Goal: Task Accomplishment & Management: Use online tool/utility

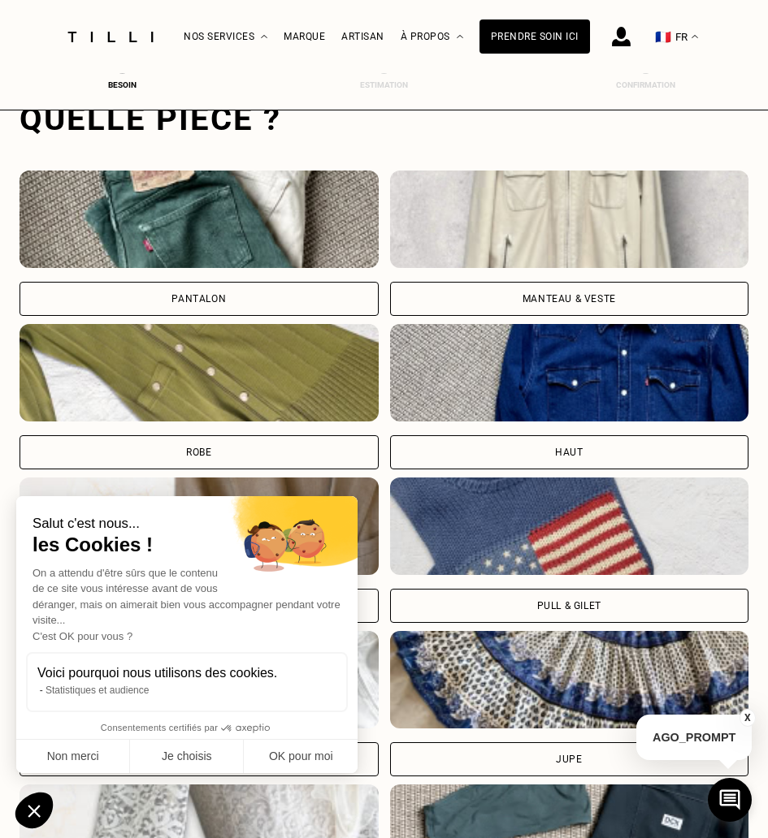
scroll to position [499, 6]
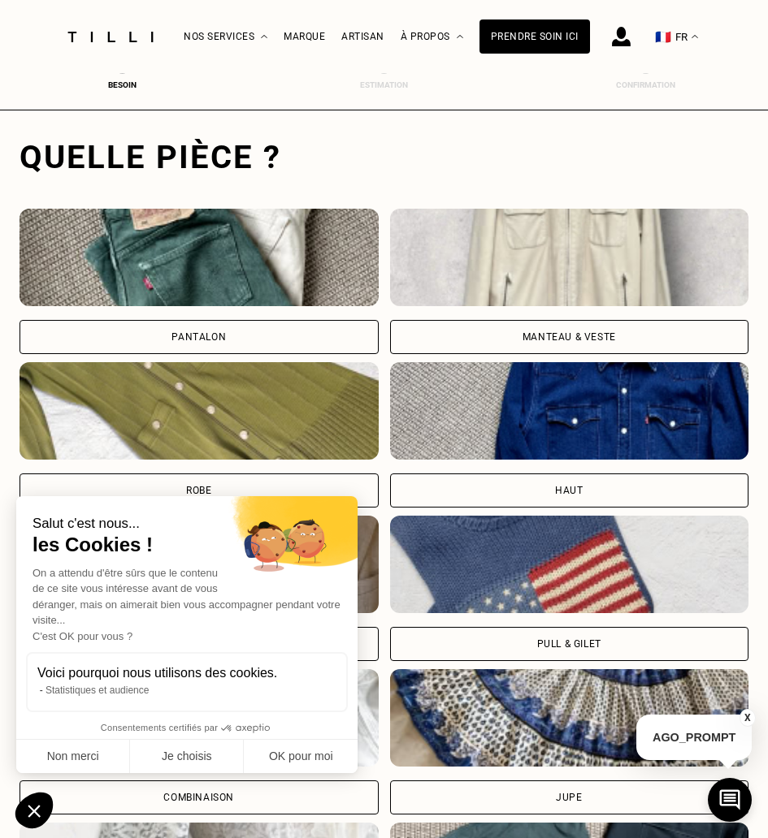
click at [179, 332] on div "Pantalon" at bounding box center [198, 337] width 54 height 10
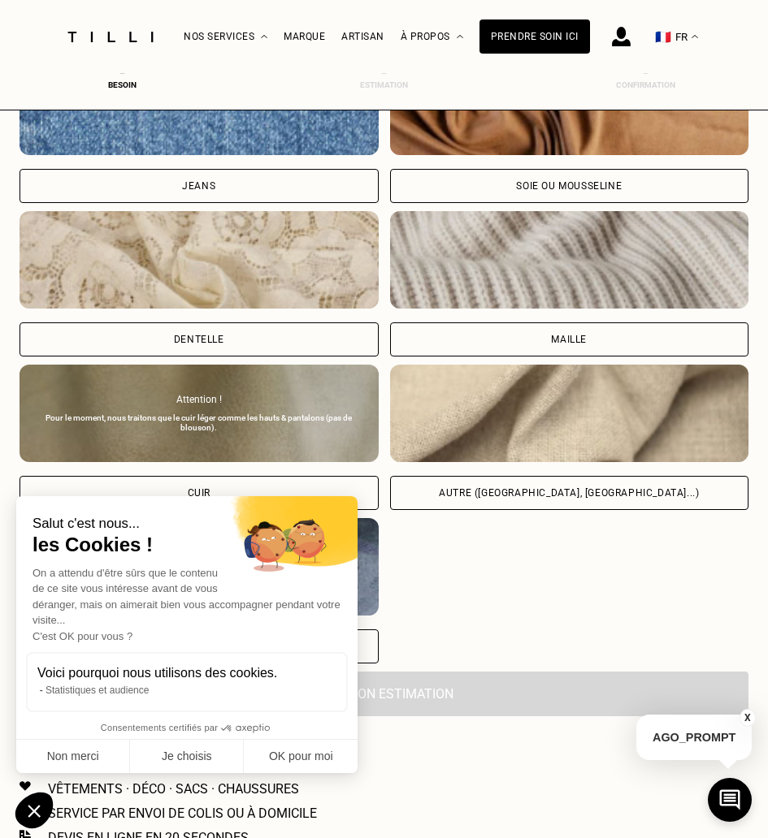
scroll to position [1808, 6]
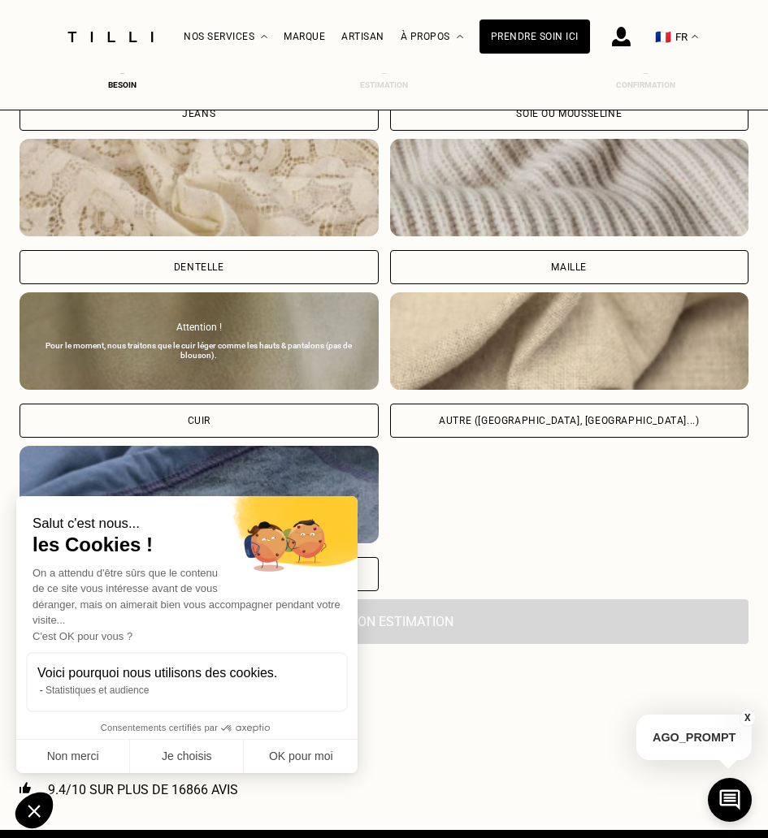
click at [504, 425] on div "Autre ([GEOGRAPHIC_DATA], [GEOGRAPHIC_DATA]...)" at bounding box center [569, 421] width 260 height 10
select select "FR"
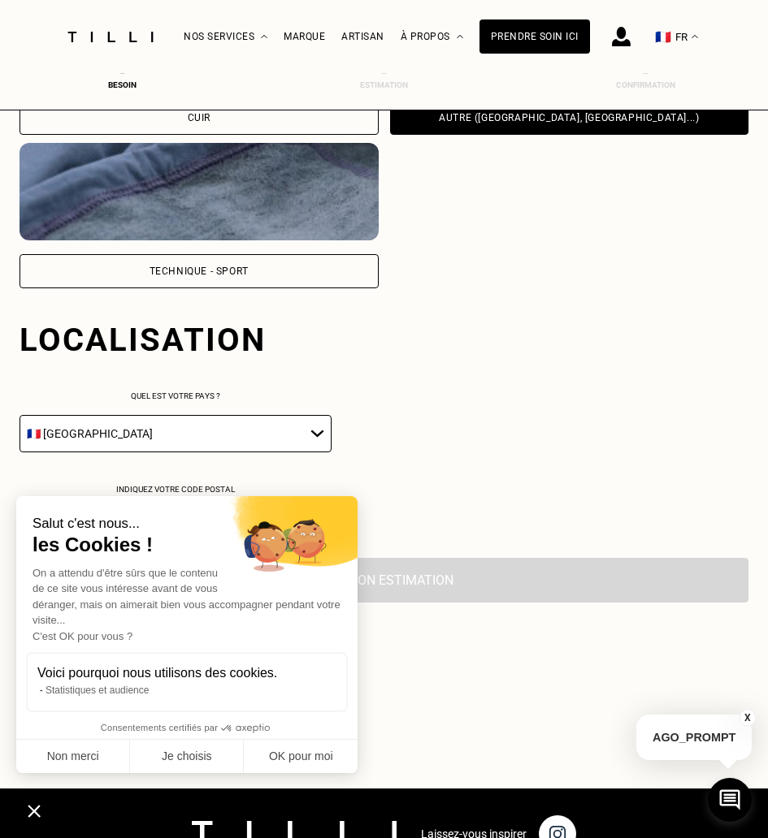
scroll to position [2293, 6]
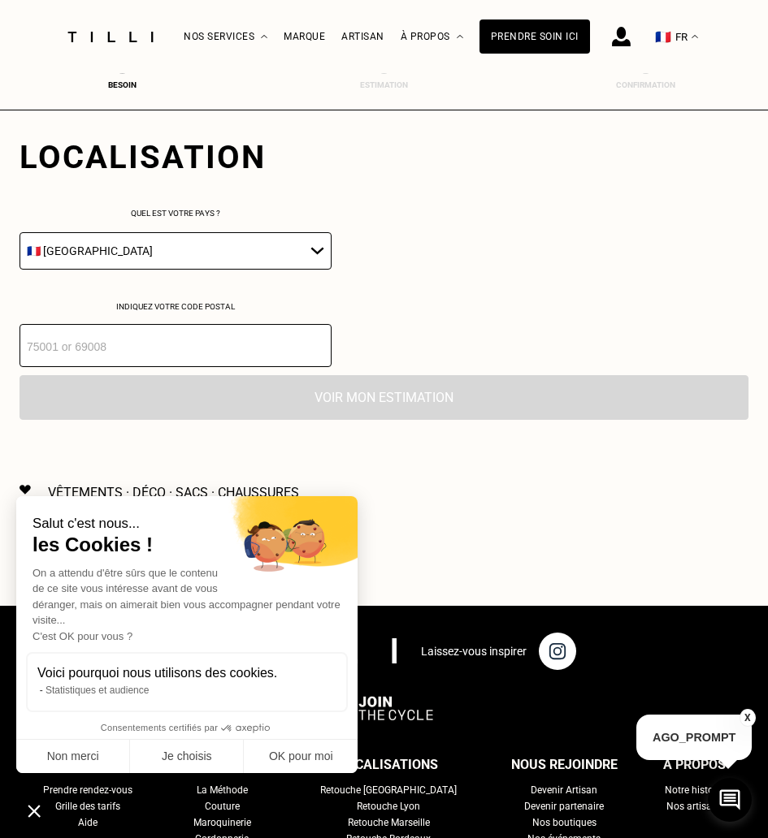
click at [191, 352] on input "number" at bounding box center [175, 345] width 312 height 43
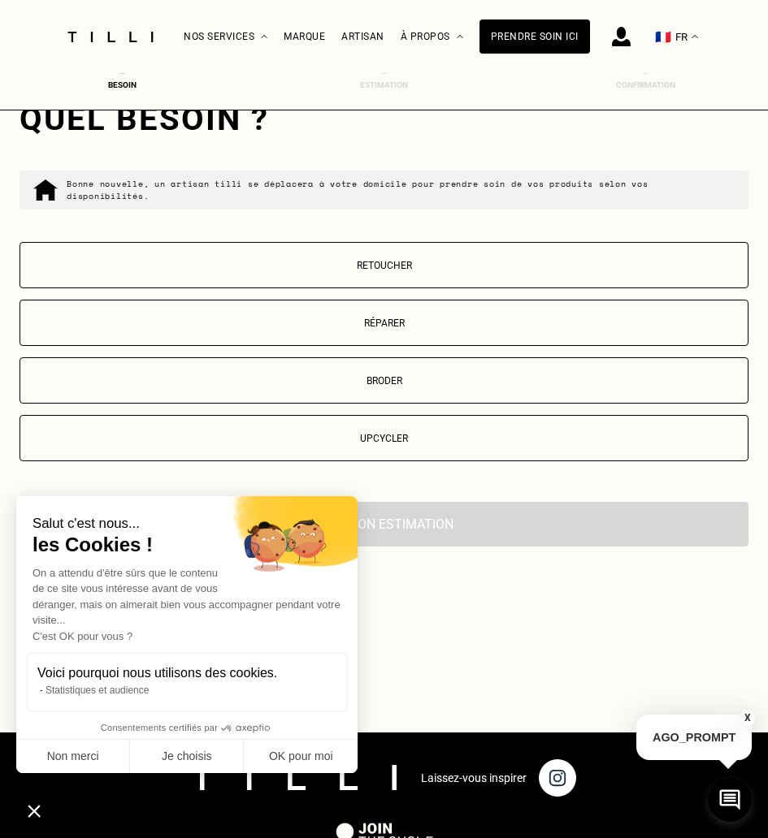
scroll to position [2555, 6]
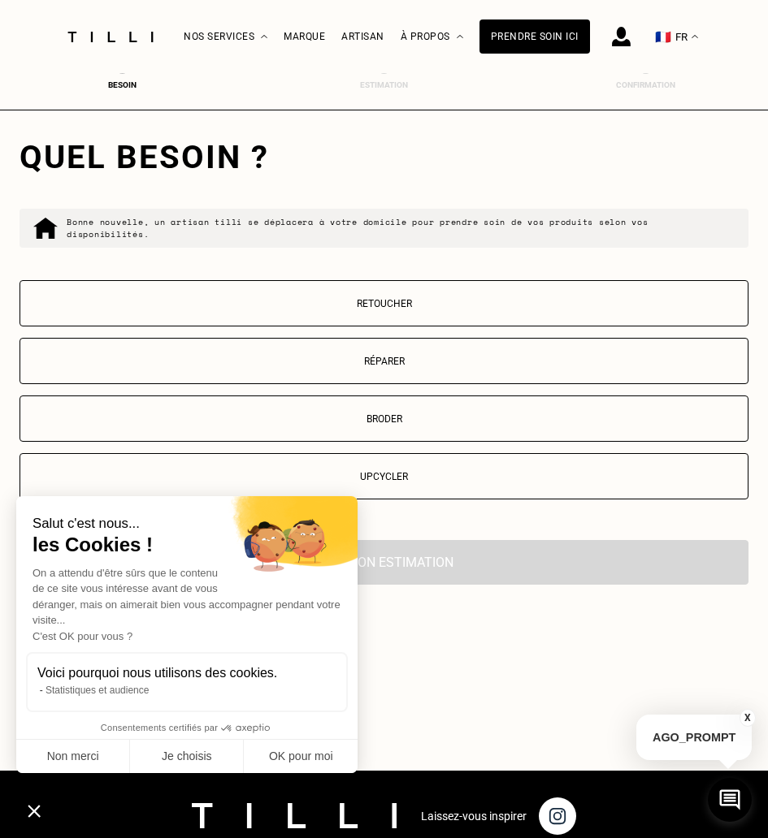
type input "75013"
click at [240, 306] on p "Retoucher" at bounding box center [383, 303] width 711 height 11
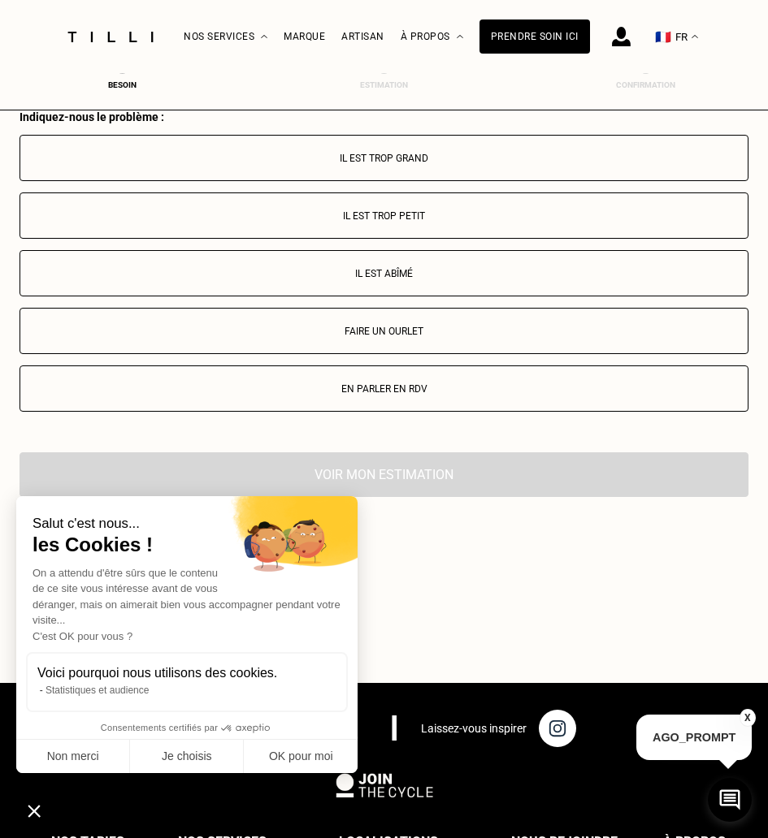
scroll to position [2982, 6]
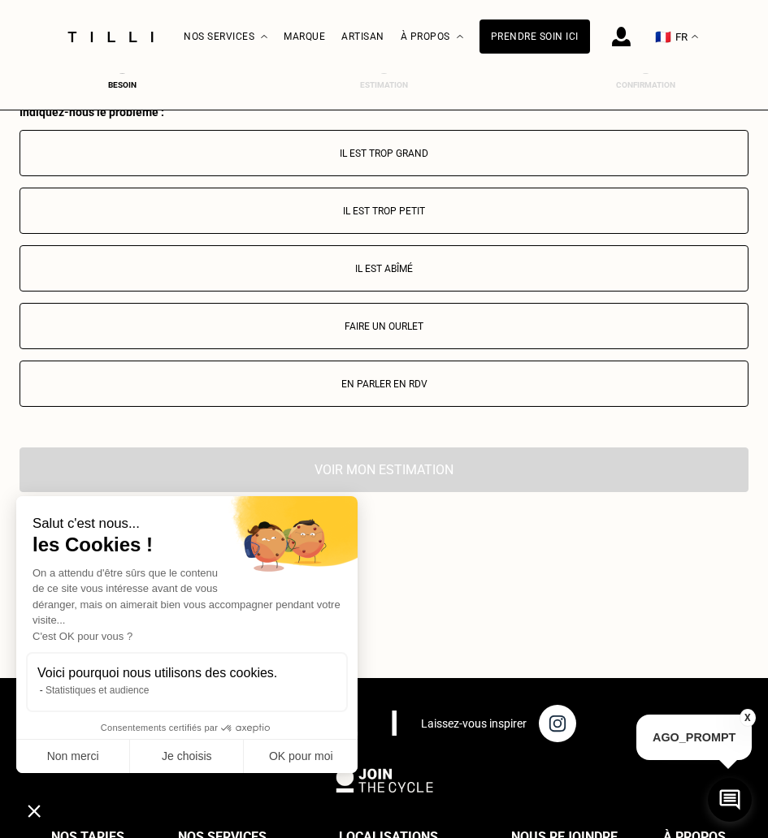
click at [310, 328] on p "Faire un ourlet" at bounding box center [383, 326] width 711 height 11
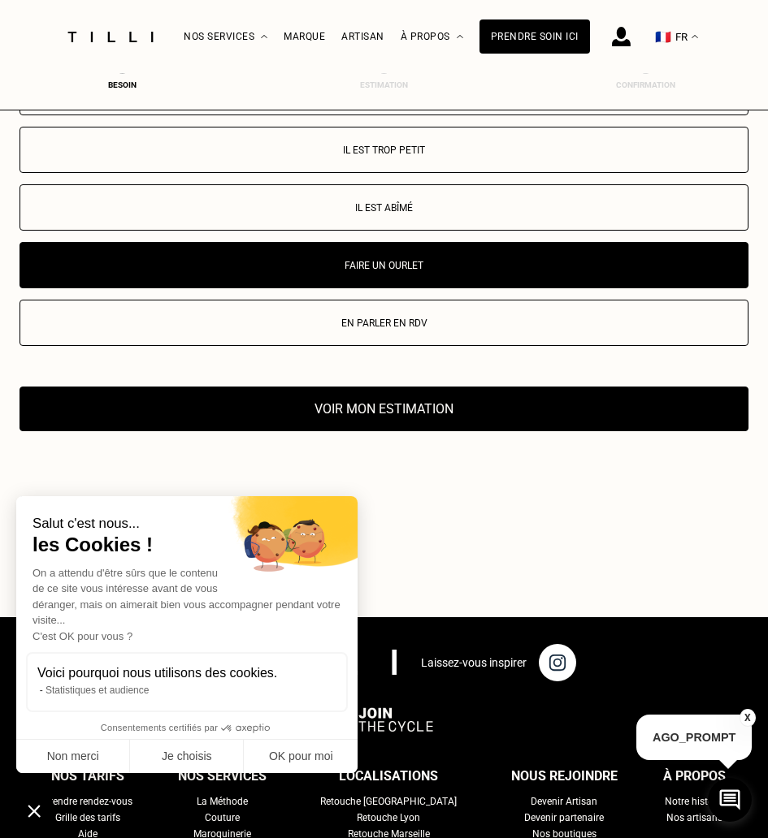
scroll to position [3315, 6]
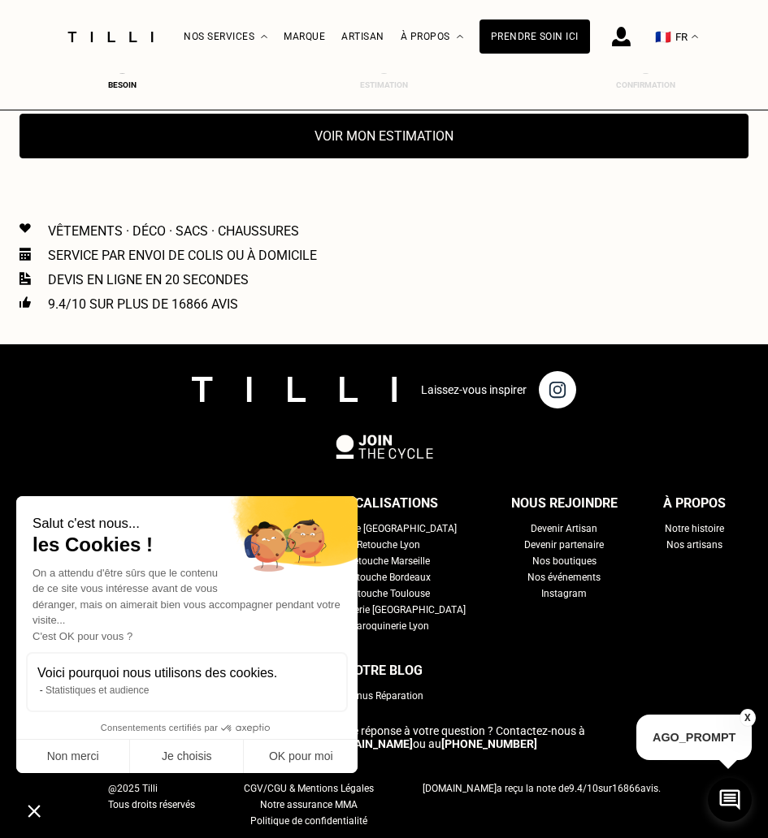
click at [323, 145] on button "Voir mon estimation" at bounding box center [383, 136] width 729 height 45
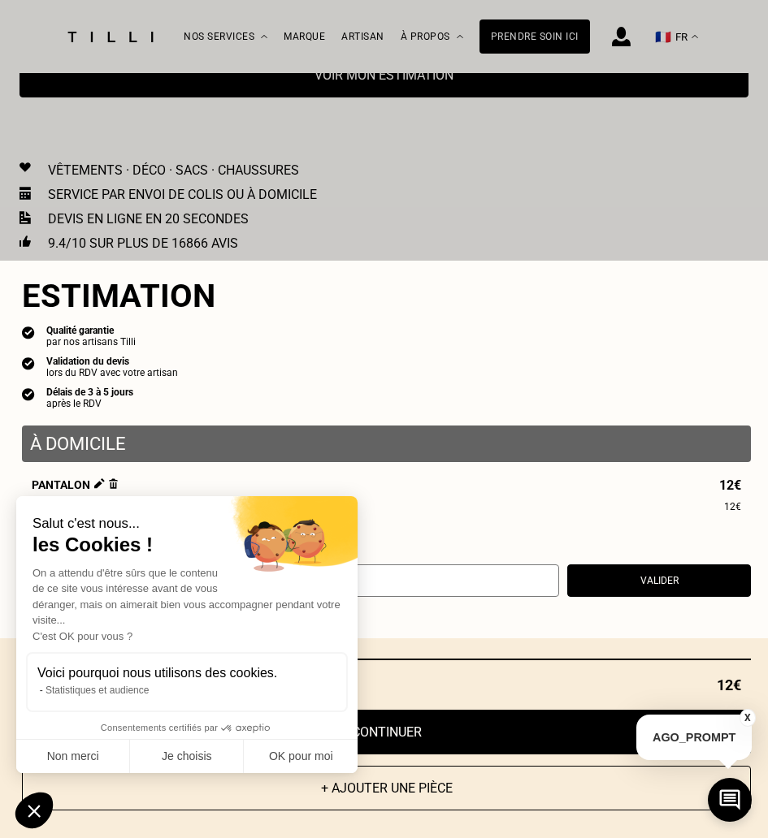
scroll to position [3412, 6]
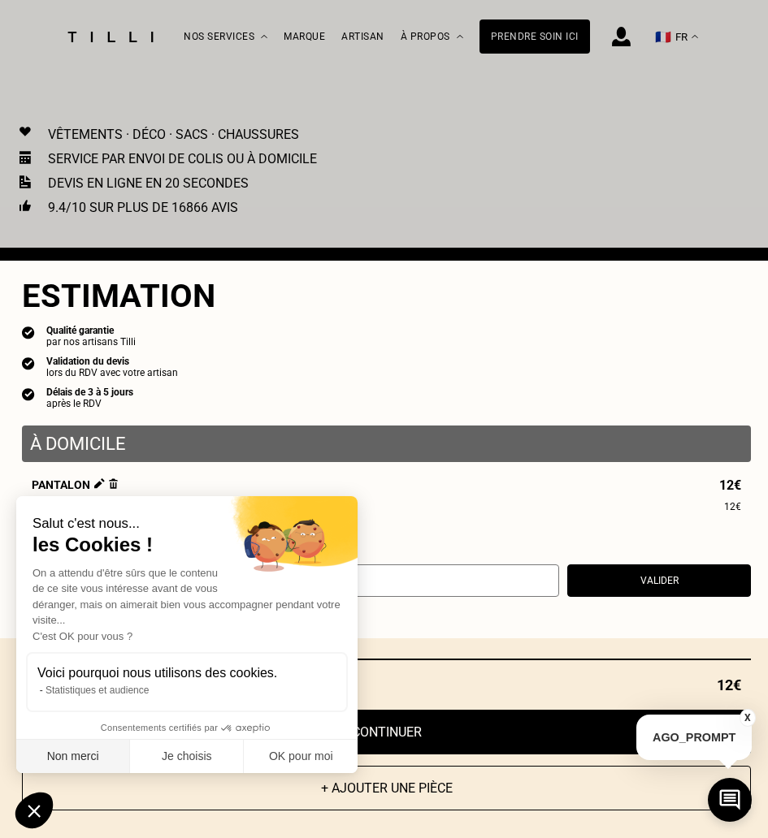
click at [90, 762] on button "Non merci" at bounding box center [73, 757] width 114 height 34
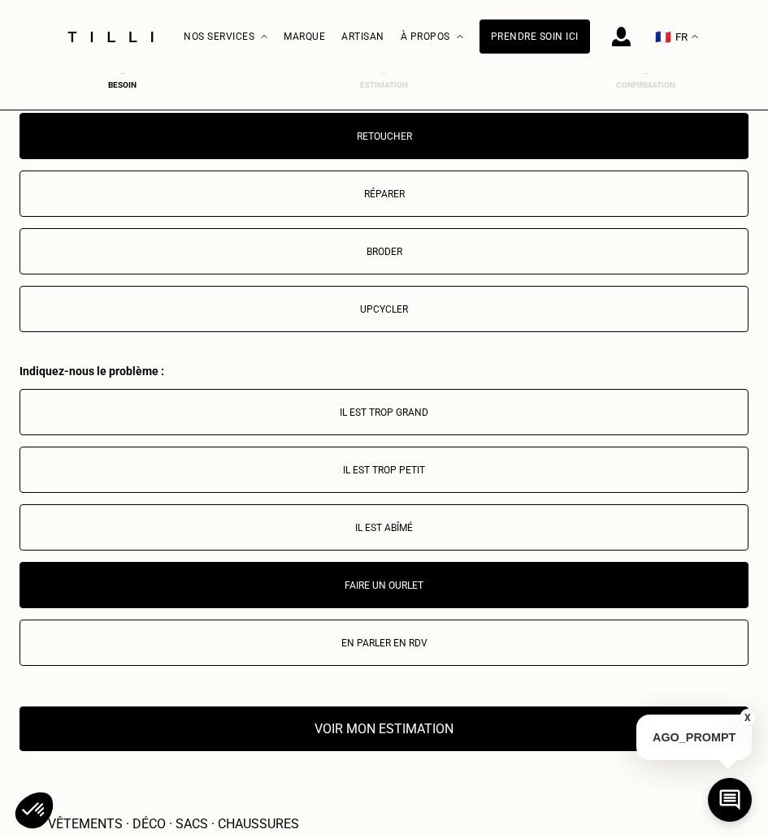
scroll to position [2827, 6]
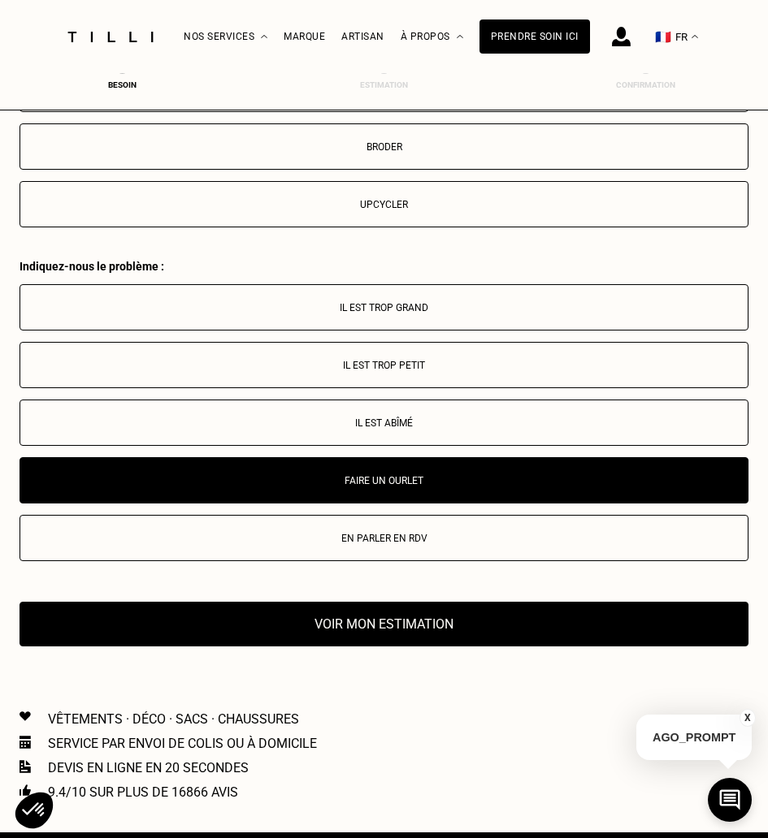
click at [368, 639] on button "Voir mon estimation" at bounding box center [383, 624] width 729 height 45
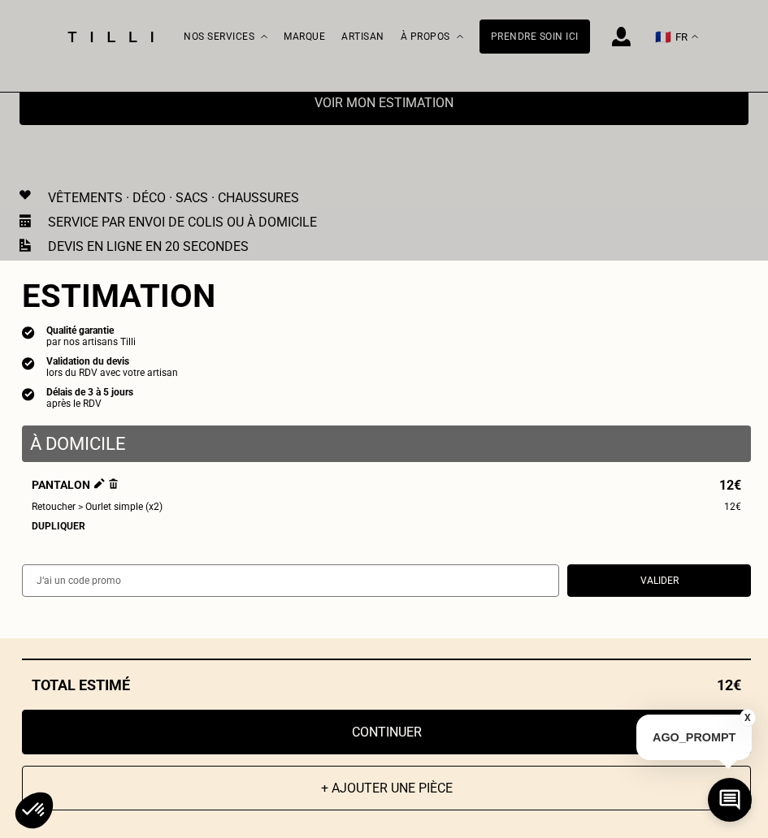
scroll to position [3412, 6]
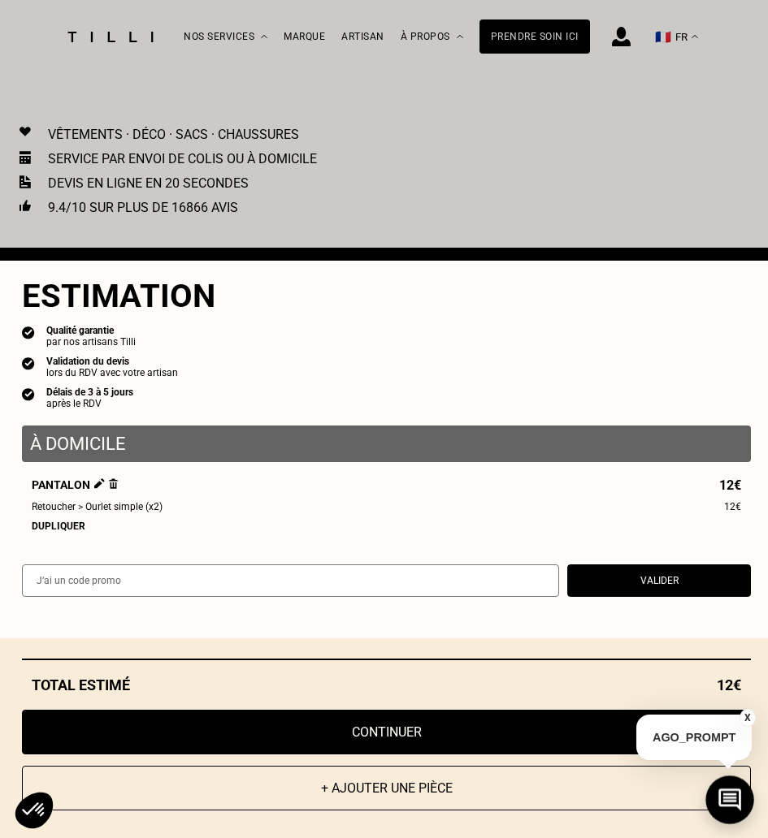
click at [733, 794] on icon at bounding box center [729, 800] width 23 height 23
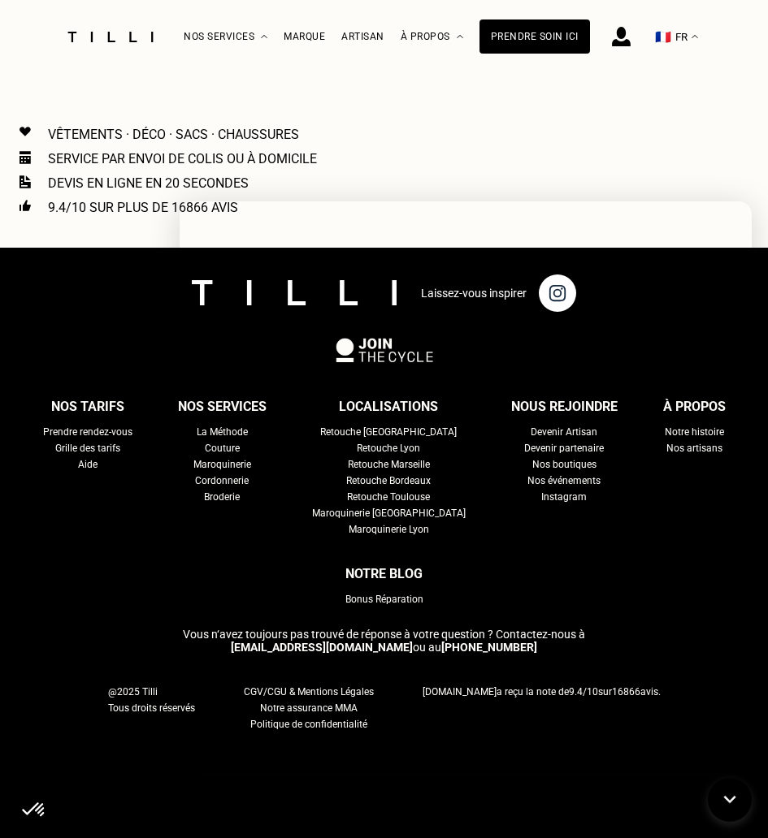
click at [489, 158] on div "Service par envoi de colis ou à domicile" at bounding box center [383, 158] width 729 height 15
click at [108, 311] on div "Laissez-vous inspirer" at bounding box center [384, 293] width 768 height 90
click at [94, 235] on div "Vêtements · Déco · Sacs · Chaussures Service par envoi de colis ou à domicile D…" at bounding box center [383, 171] width 729 height 154
click at [486, 144] on div "Vêtements · Déco · Sacs · Chaussures Service par envoi de colis ou à domicile D…" at bounding box center [383, 171] width 729 height 89
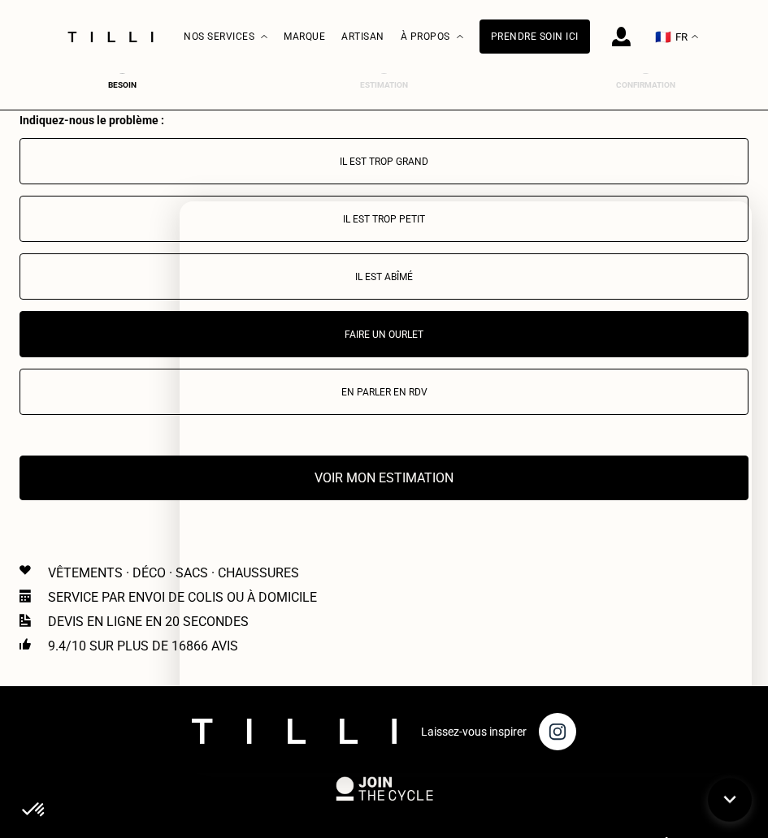
scroll to position [2535, 6]
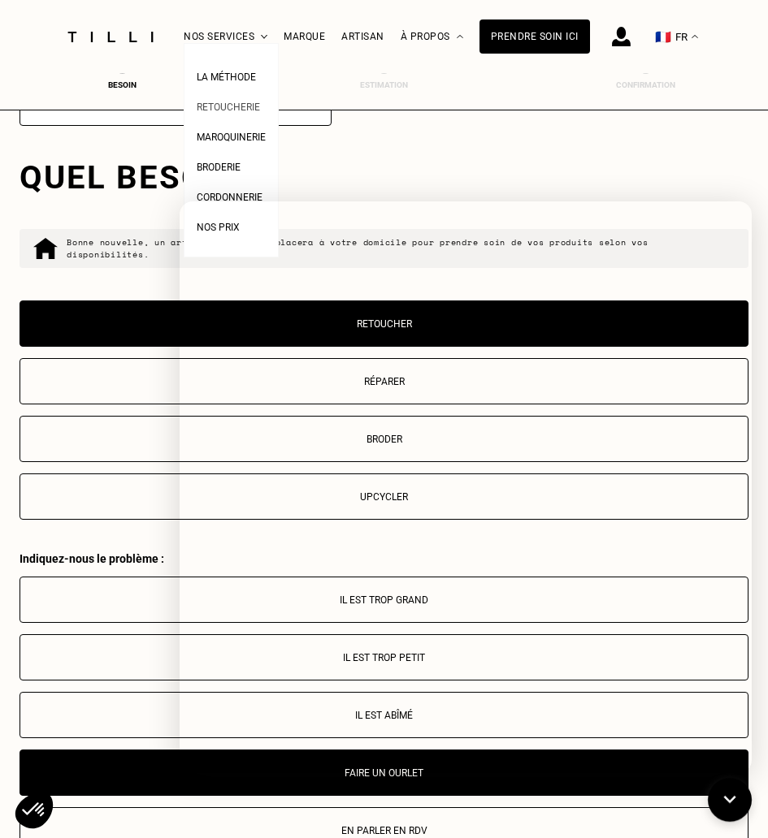
click at [221, 105] on span "Retoucherie" at bounding box center [228, 107] width 63 height 11
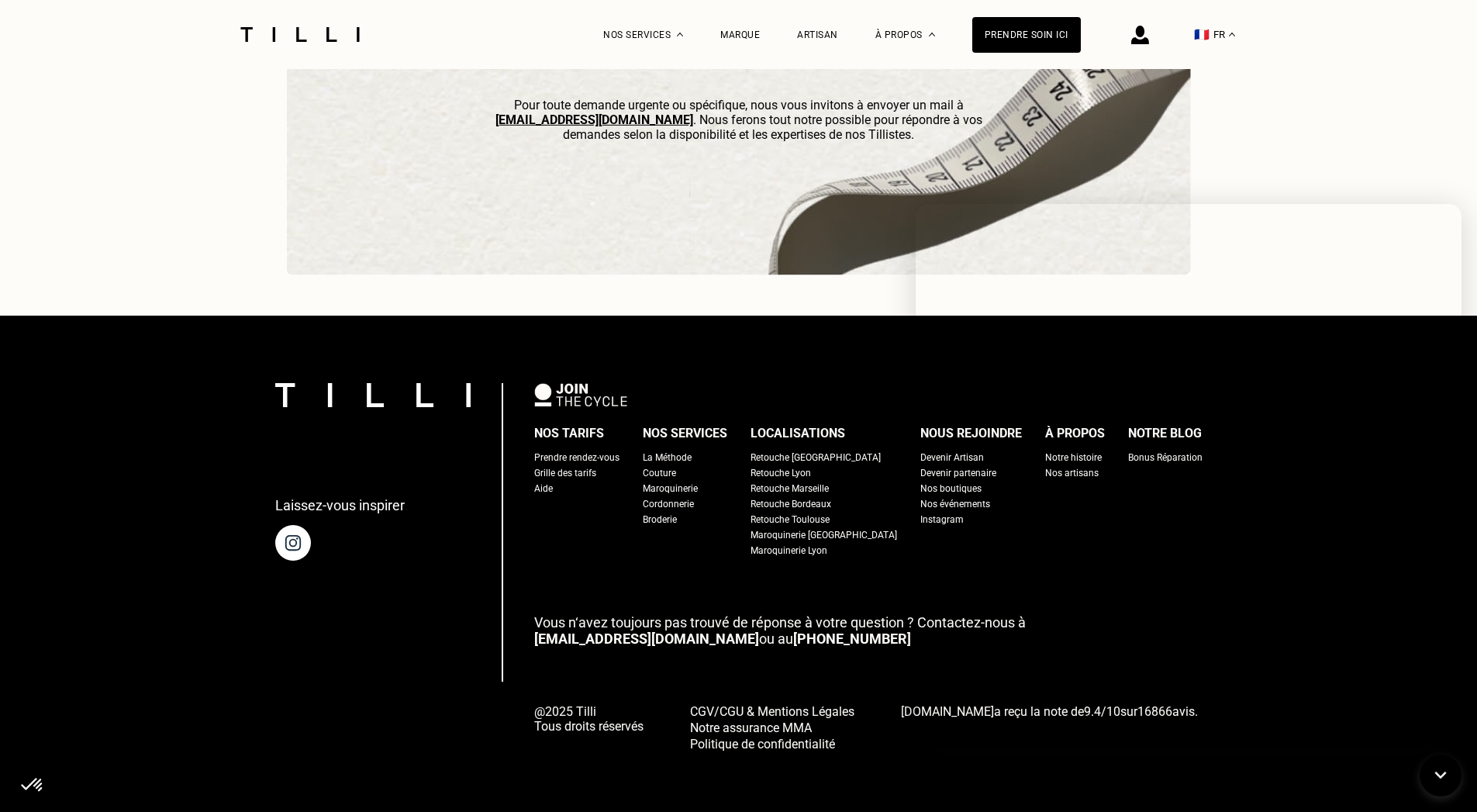
scroll to position [4758, 0]
